Goal: Book appointment/travel/reservation

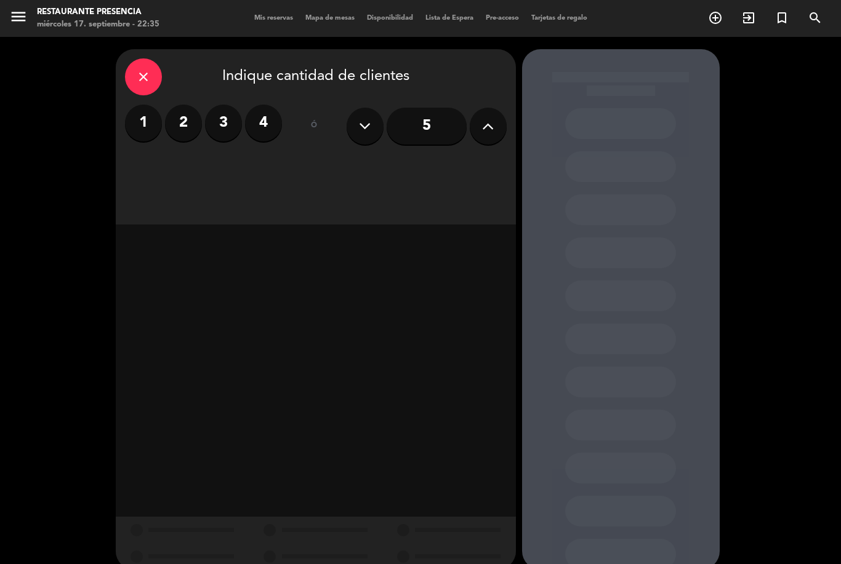
click at [181, 109] on label "2" at bounding box center [183, 123] width 37 height 37
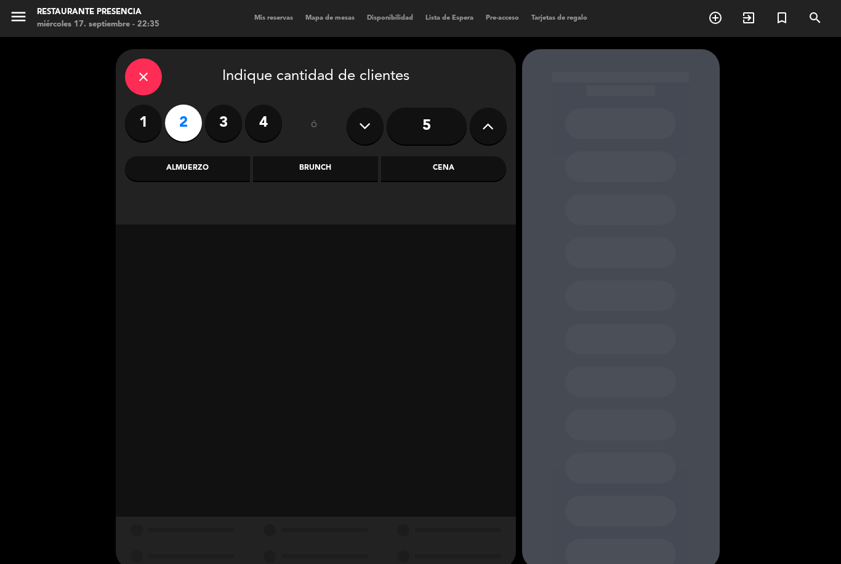
click at [449, 171] on div "Cena" at bounding box center [443, 168] width 125 height 25
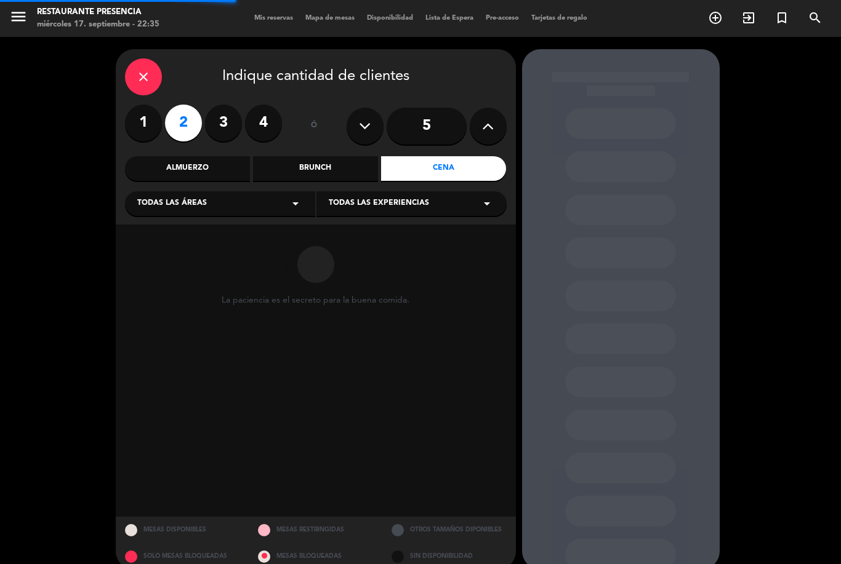
click at [182, 215] on div "Todas las áreas arrow_drop_down" at bounding box center [220, 203] width 190 height 25
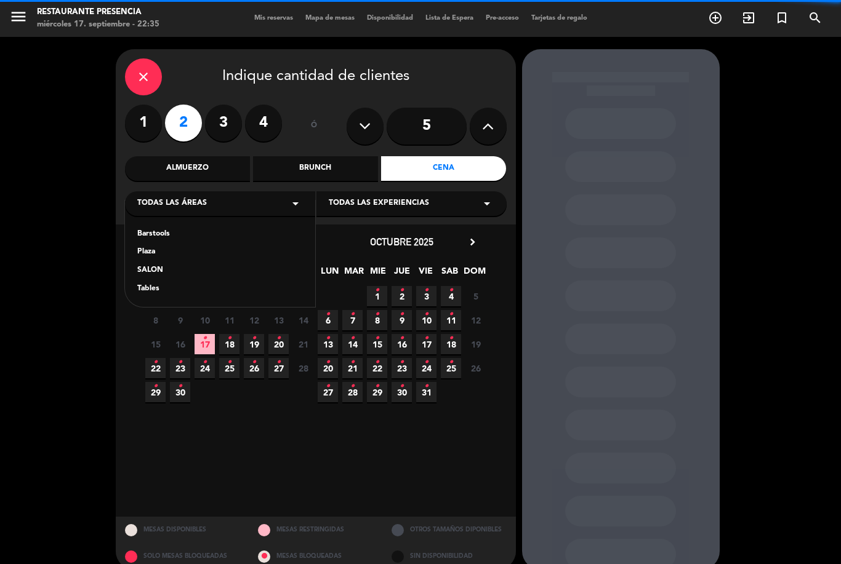
click at [168, 265] on div "SALON" at bounding box center [220, 271] width 166 height 12
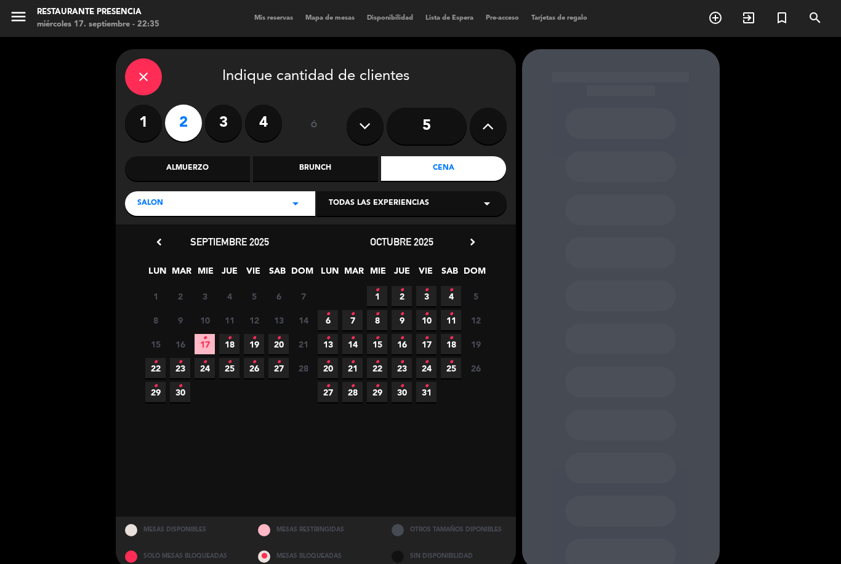
click at [206, 331] on icon "•" at bounding box center [204, 339] width 4 height 20
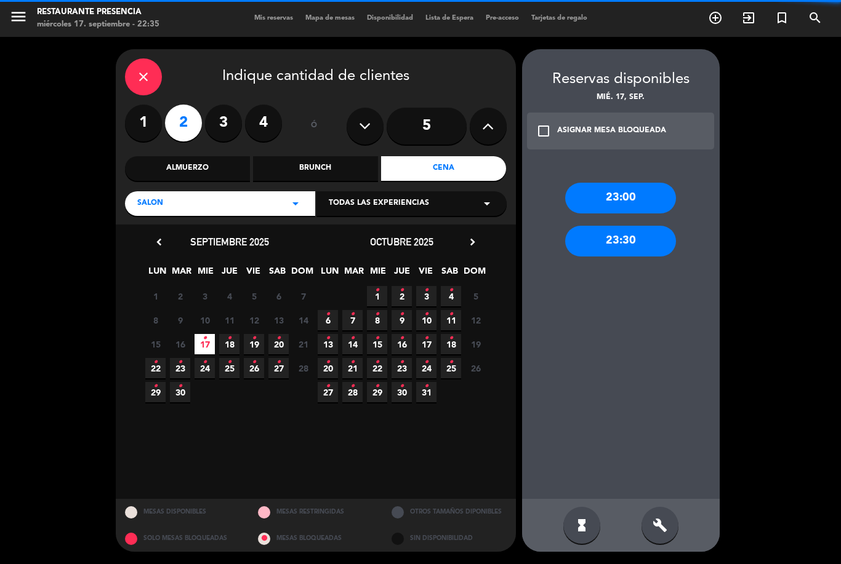
scroll to position [39, 0]
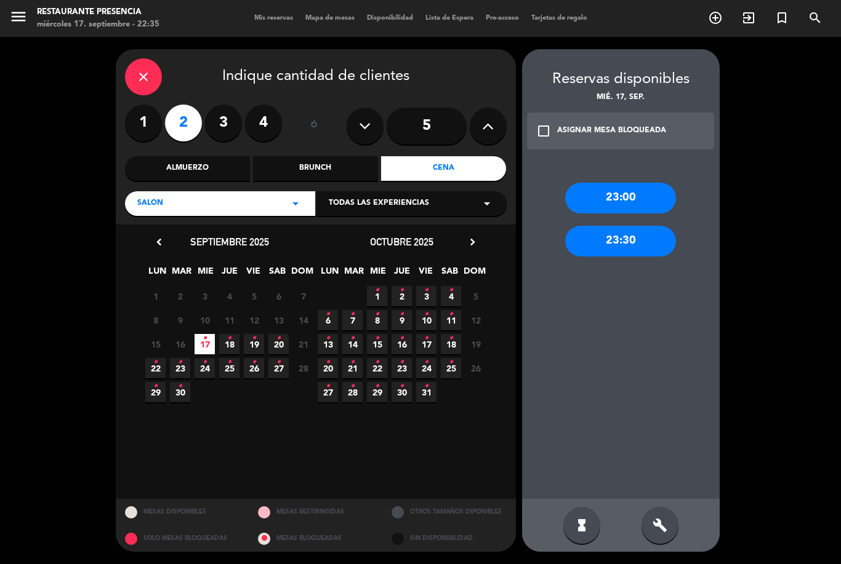
click at [632, 183] on div "23:00" at bounding box center [620, 198] width 111 height 31
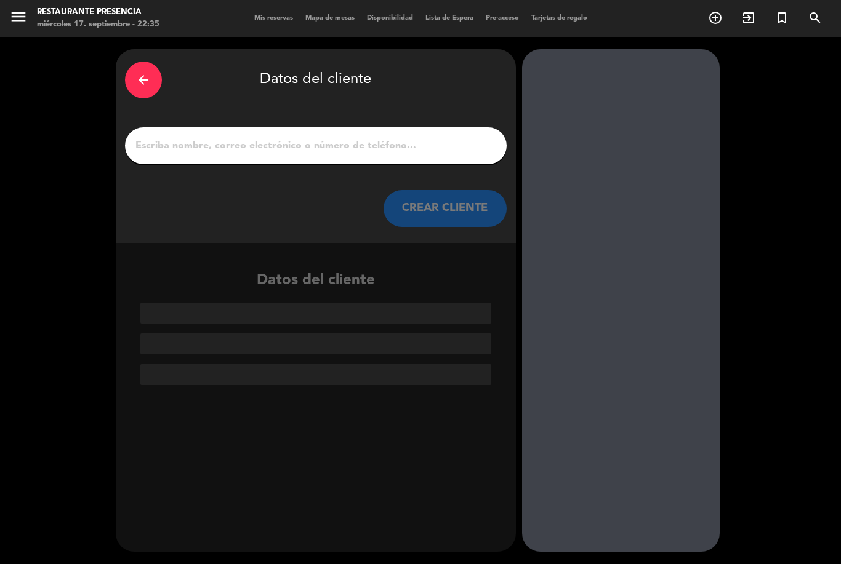
click at [438, 137] on input "1" at bounding box center [315, 145] width 363 height 17
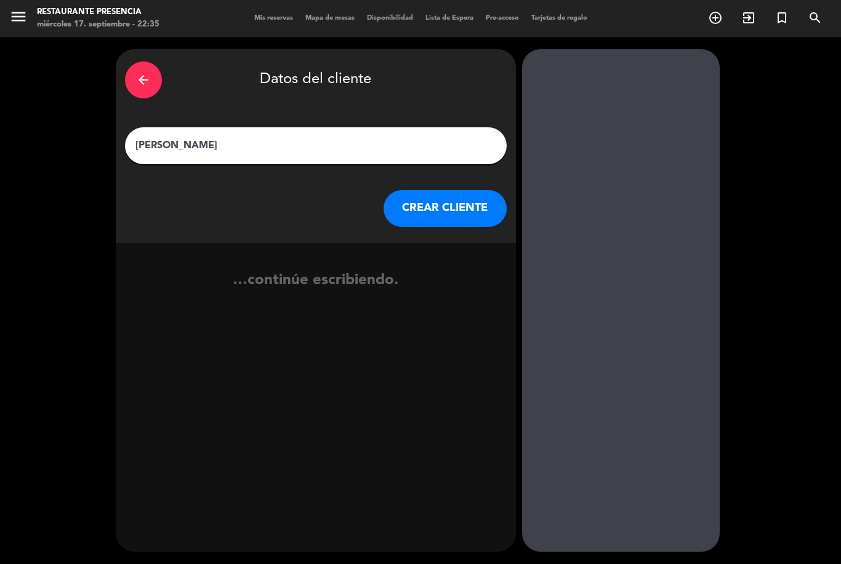
type input "[PERSON_NAME]"
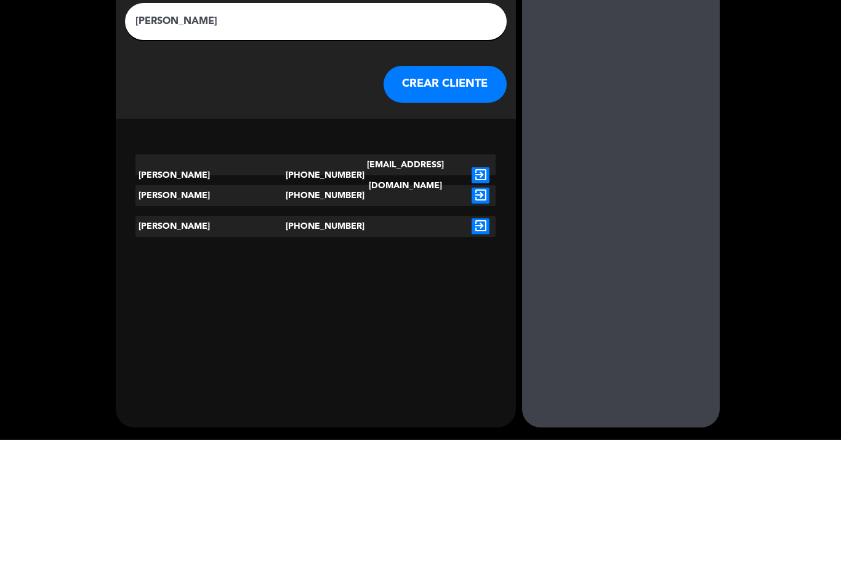
click at [474, 343] on icon "exit_to_app" at bounding box center [480, 351] width 18 height 16
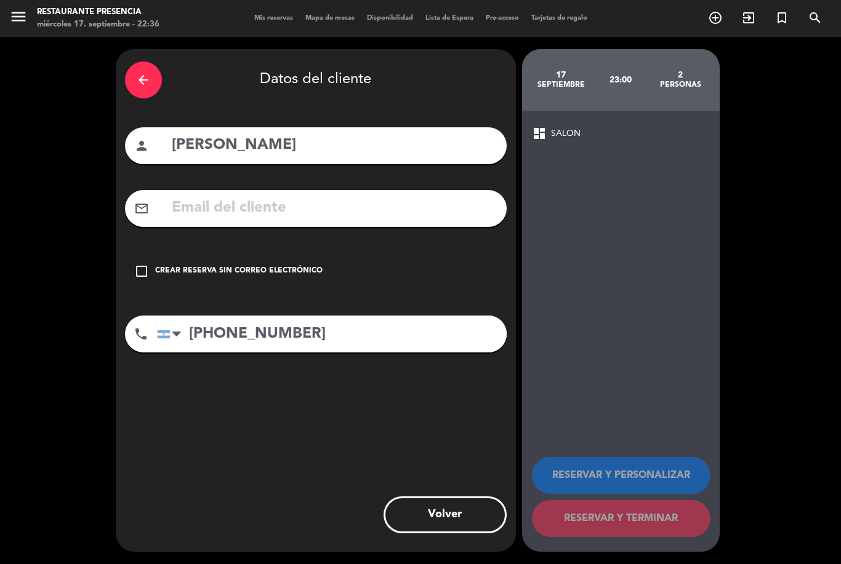
click at [139, 253] on div "check_box_outline_blank Crear reserva sin correo electrónico" at bounding box center [316, 271] width 382 height 37
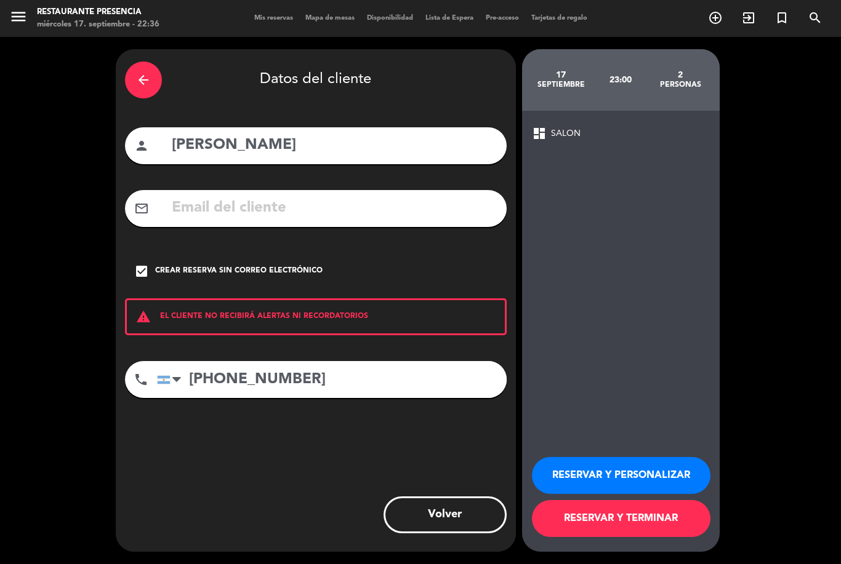
click at [657, 510] on button "RESERVAR Y TERMINAR" at bounding box center [621, 518] width 178 height 37
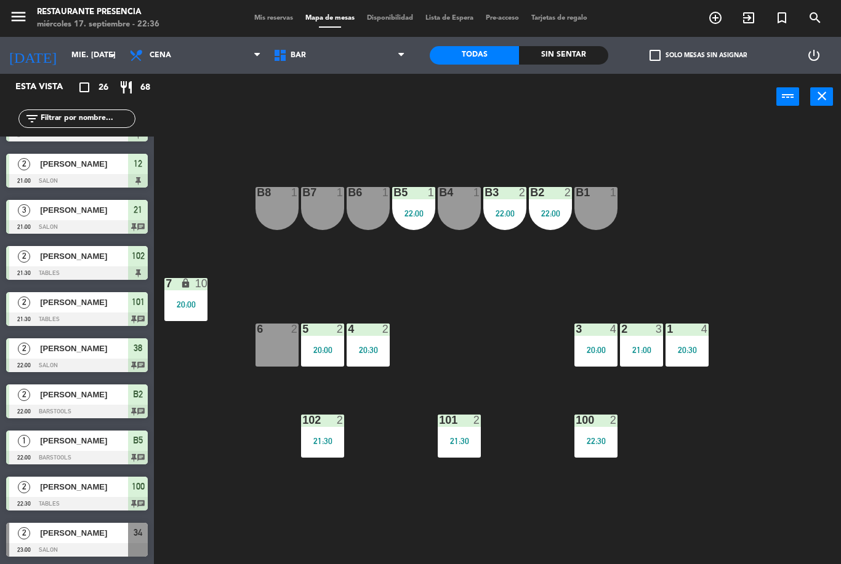
scroll to position [774, 0]
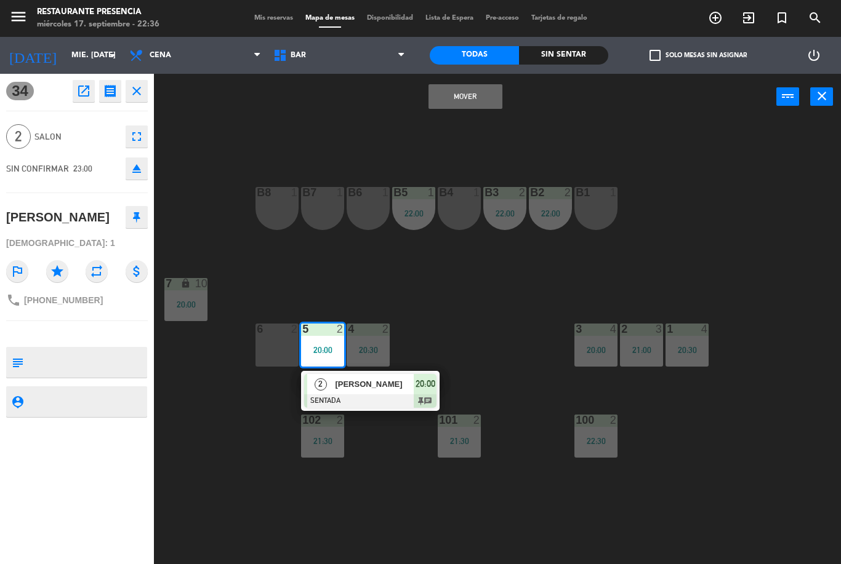
click at [362, 394] on div at bounding box center [370, 401] width 132 height 14
type textarea "Walk in"
click at [483, 95] on button "Mover" at bounding box center [465, 96] width 74 height 25
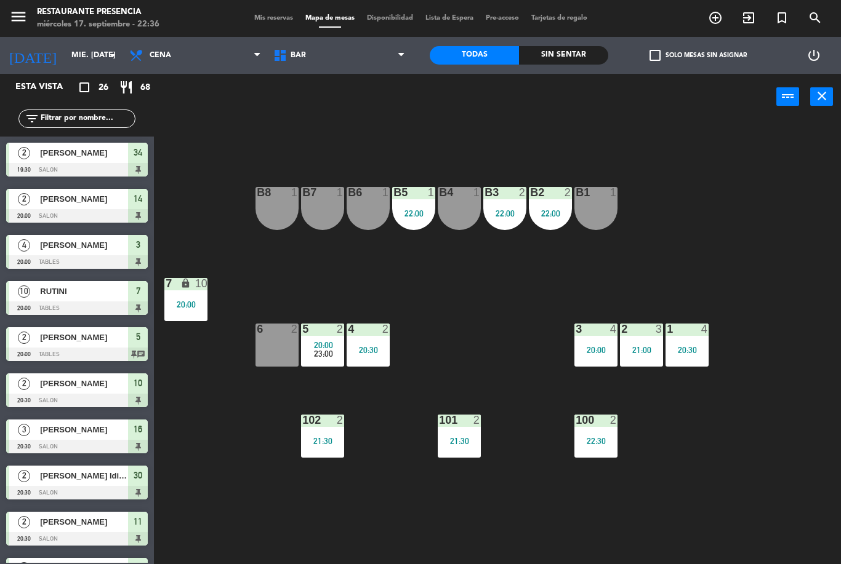
scroll to position [379, 0]
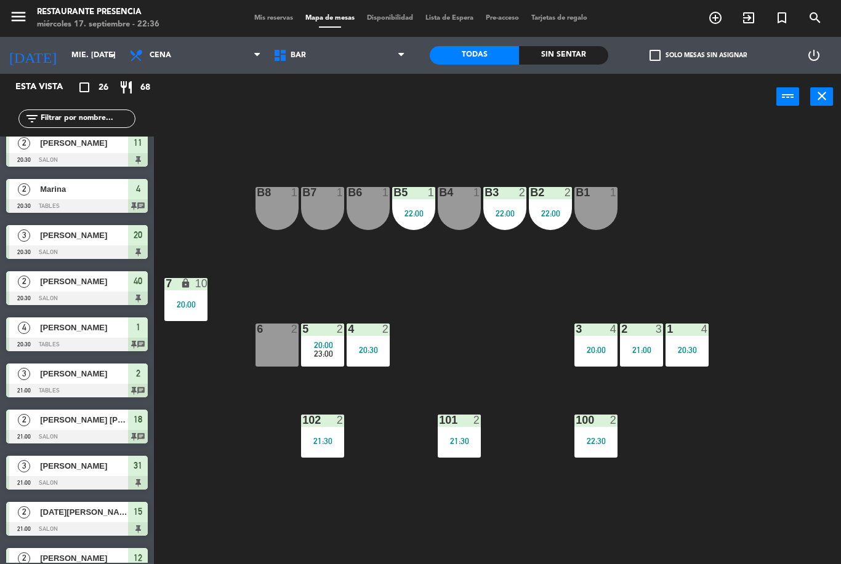
click at [326, 347] on span "20:00" at bounding box center [323, 345] width 19 height 10
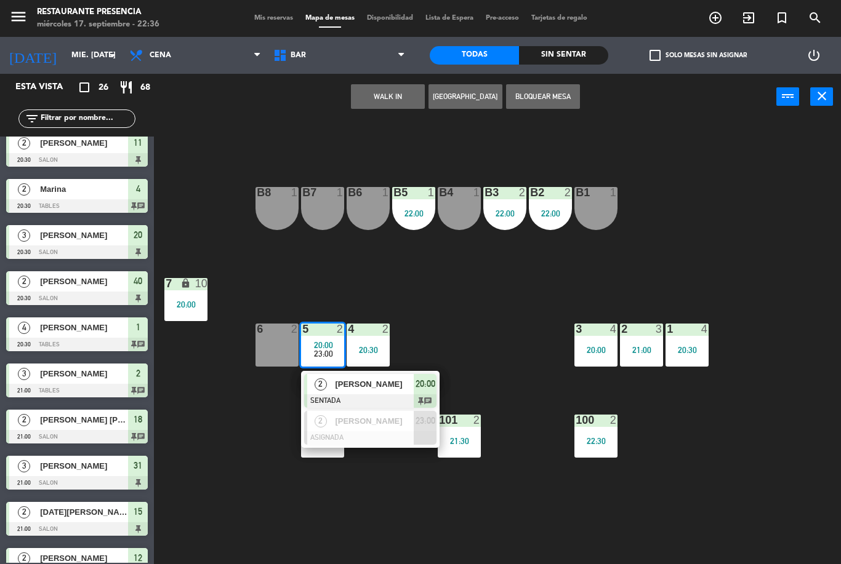
click at [393, 420] on span "[PERSON_NAME]" at bounding box center [374, 421] width 79 height 13
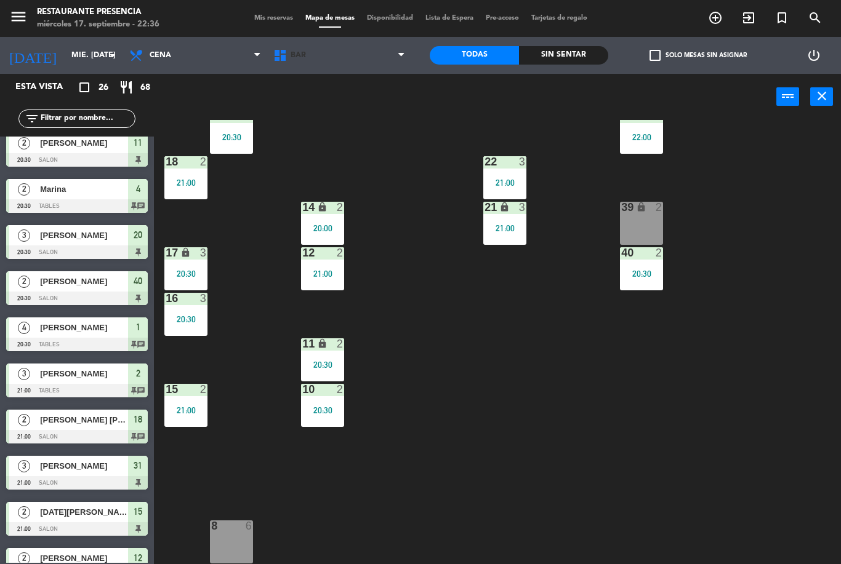
click at [357, 66] on span "BAR" at bounding box center [339, 55] width 144 height 27
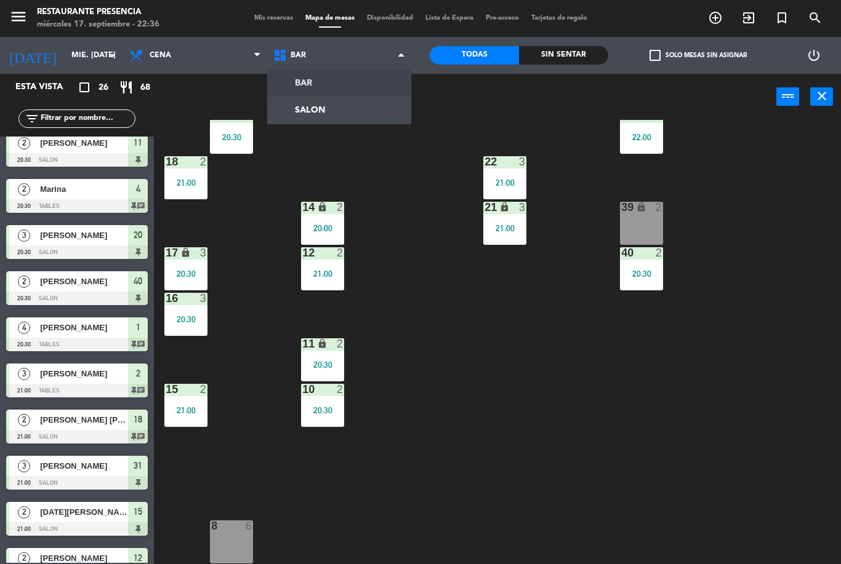
scroll to position [122, 0]
click at [351, 95] on ng-component "menu Restaurante Presencia miércoles 17. septiembre - 22:36 Mis reservas Mapa d…" at bounding box center [420, 282] width 841 height 564
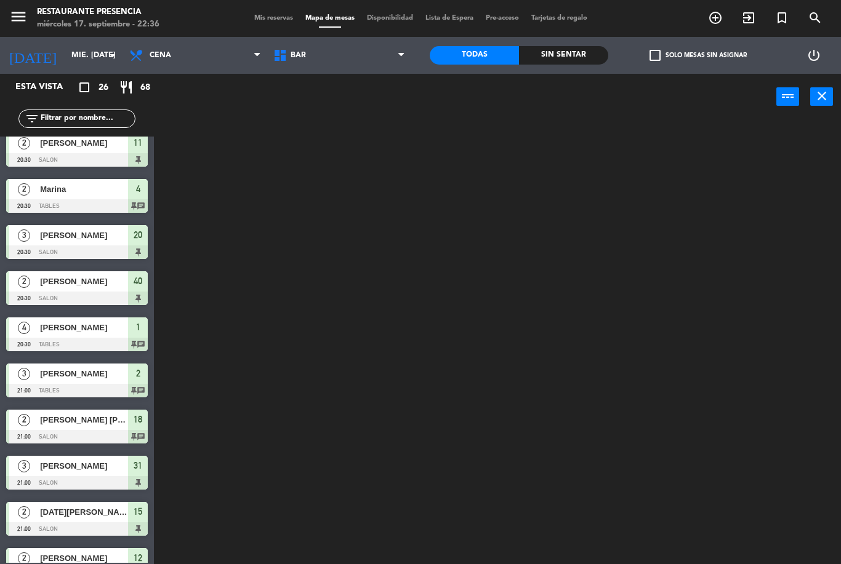
click at [356, 53] on span "BAR" at bounding box center [339, 55] width 144 height 27
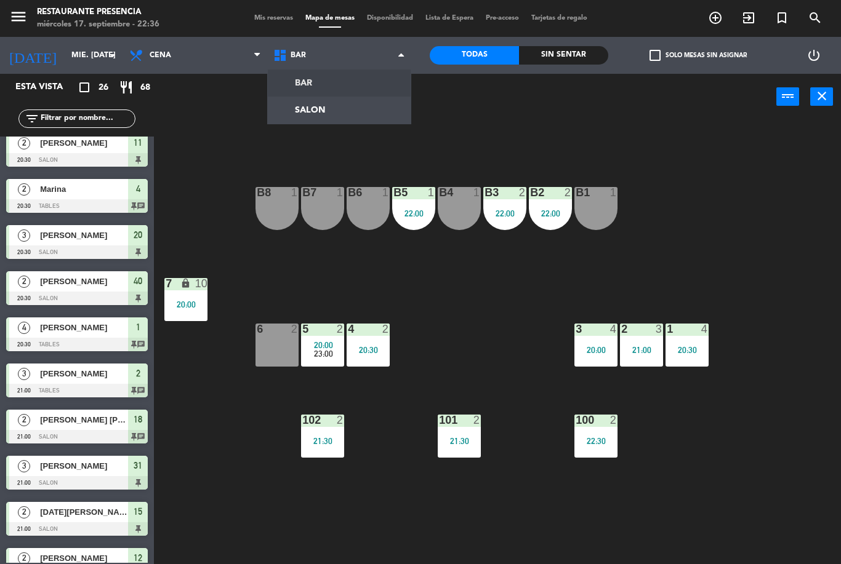
click at [441, 342] on div "B1 1 B2 2 22:00 B3 2 22:00 B4 1 B5 1 22:00 B6 1 B7 1 B8 1 7 lock 10 20:00 1 4 2…" at bounding box center [501, 342] width 678 height 444
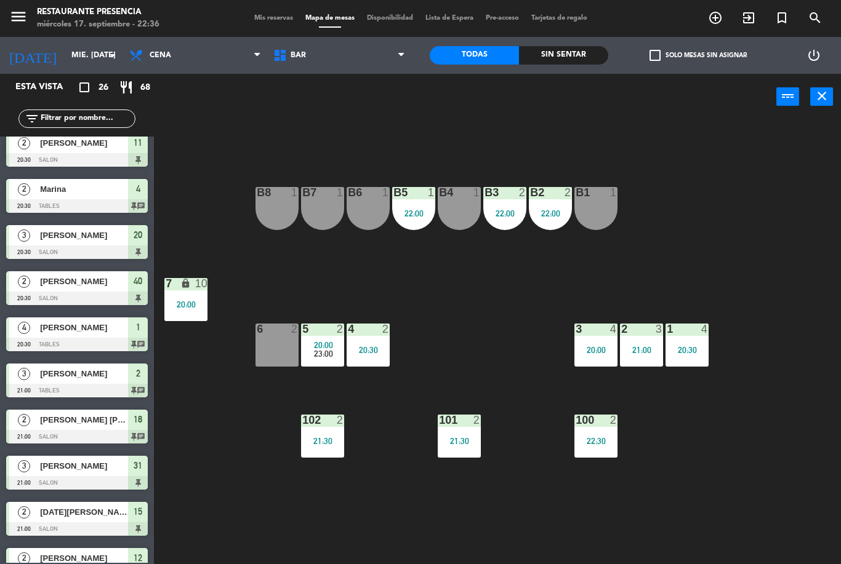
click at [321, 335] on div at bounding box center [322, 329] width 20 height 11
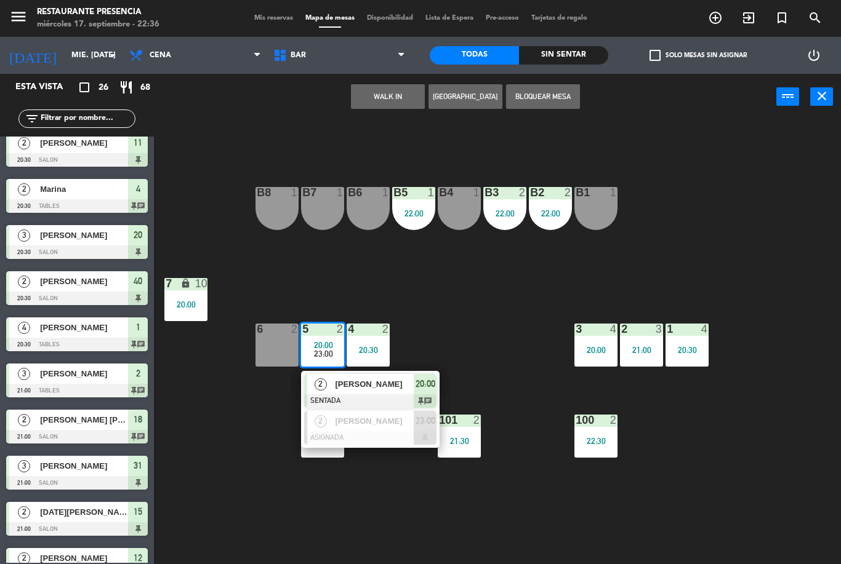
click at [378, 437] on div at bounding box center [370, 438] width 132 height 14
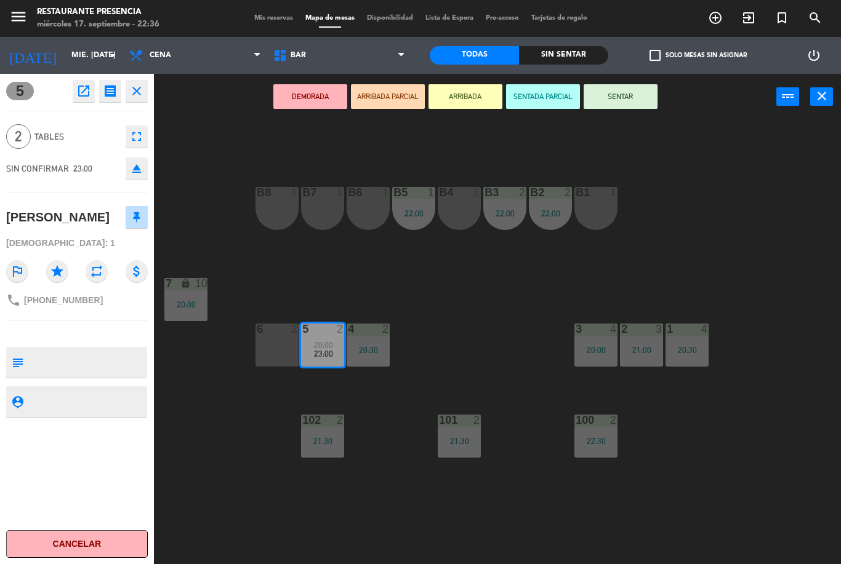
click at [635, 89] on button "SENTAR" at bounding box center [620, 96] width 74 height 25
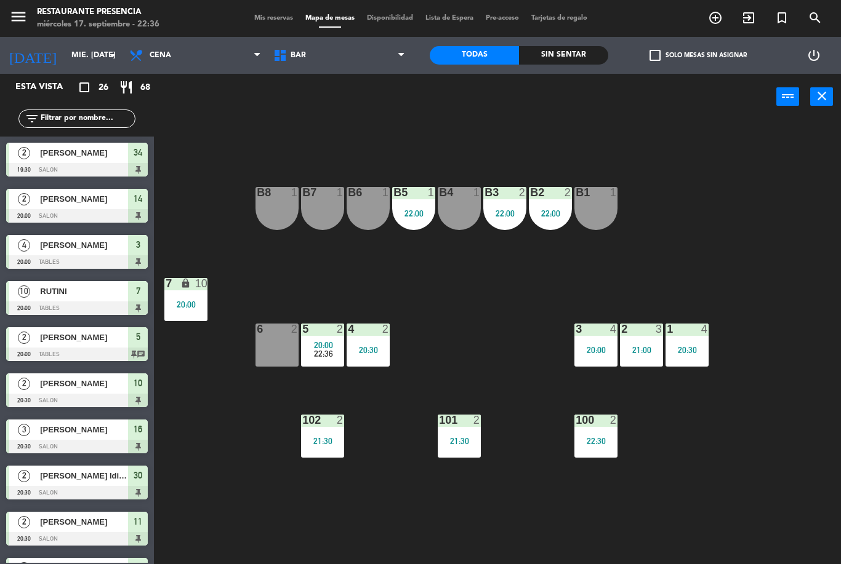
scroll to position [379, 0]
